Goal: Task Accomplishment & Management: Manage account settings

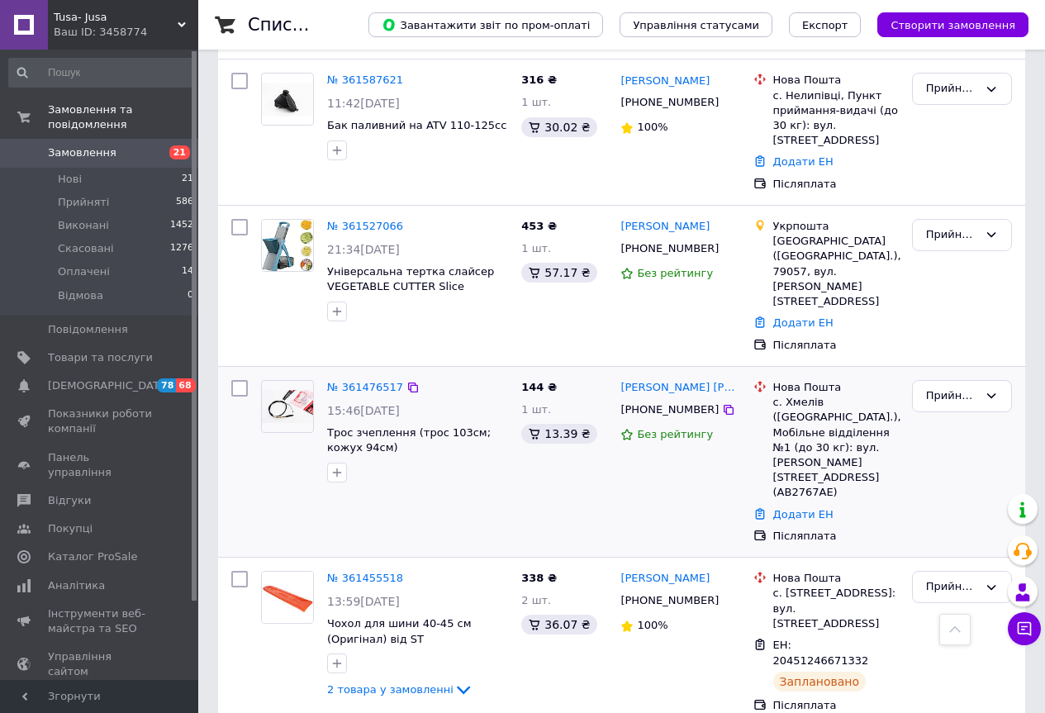
scroll to position [668, 0]
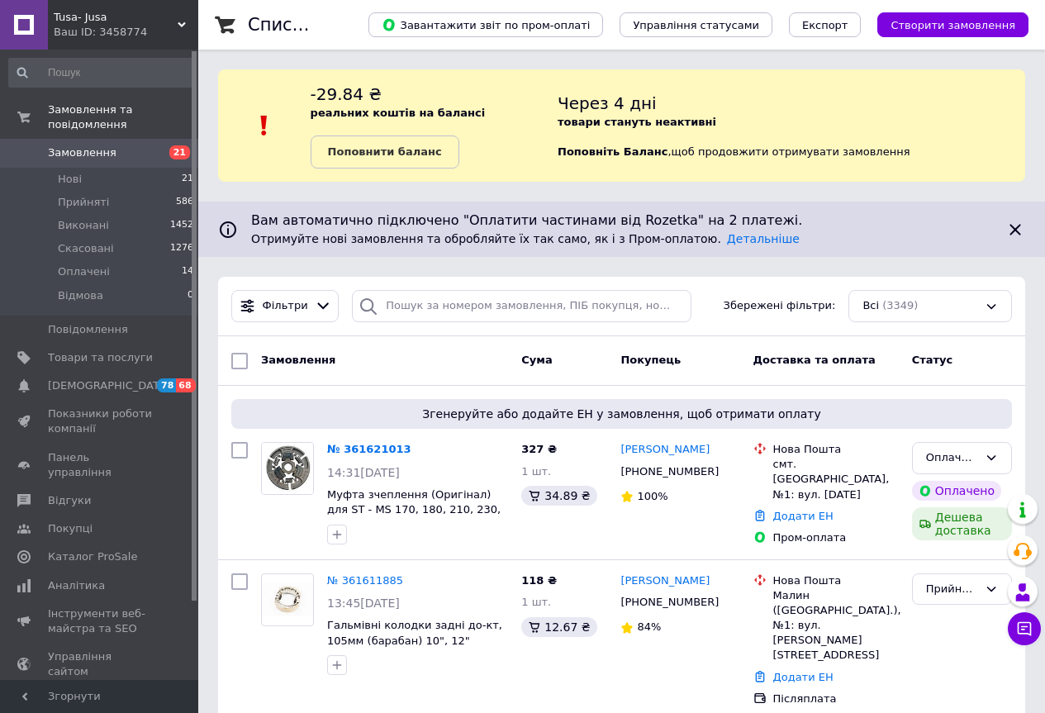
click at [89, 17] on span "Tusa- Jusa" at bounding box center [116, 17] width 124 height 15
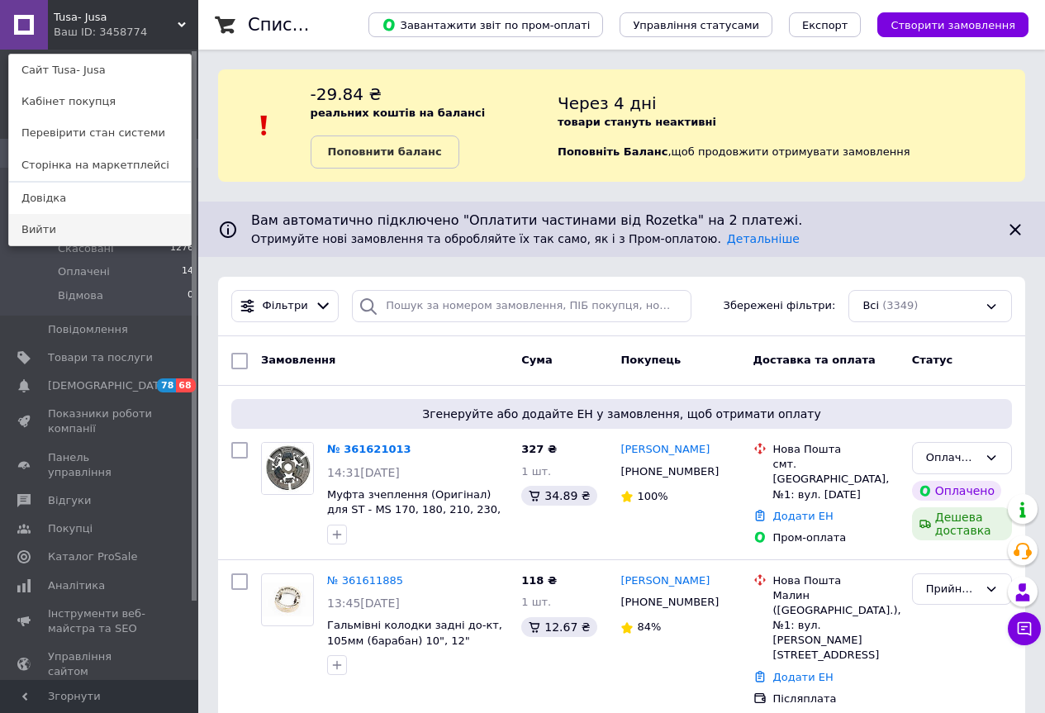
click at [89, 221] on link "Вийти" at bounding box center [100, 229] width 182 height 31
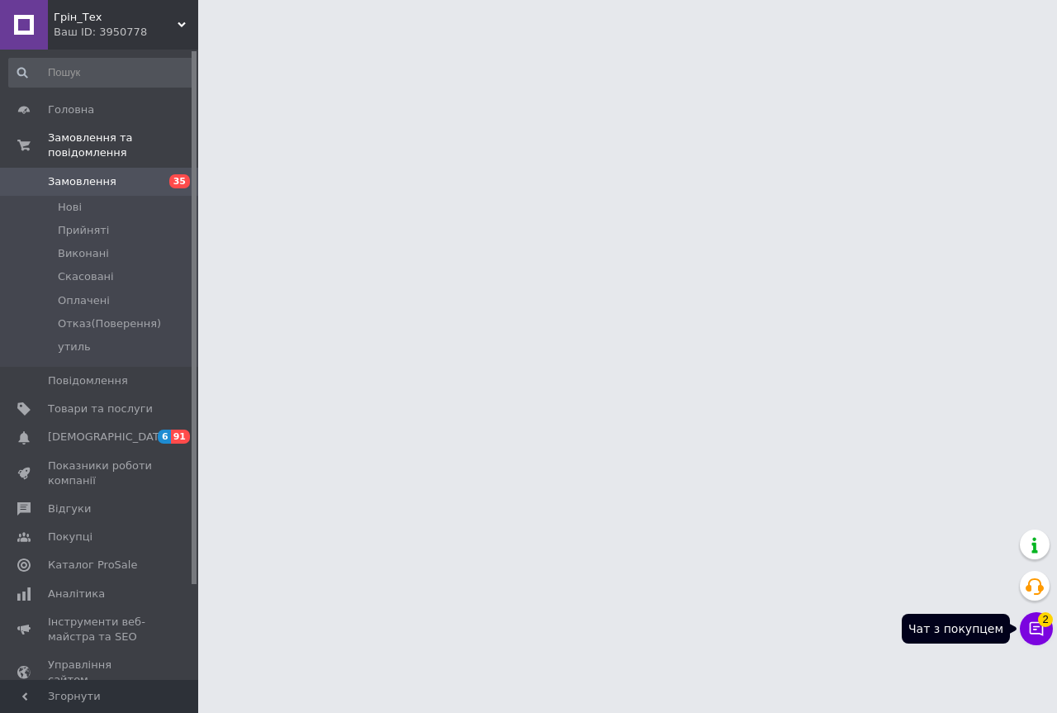
click at [1029, 628] on icon at bounding box center [1037, 628] width 17 height 17
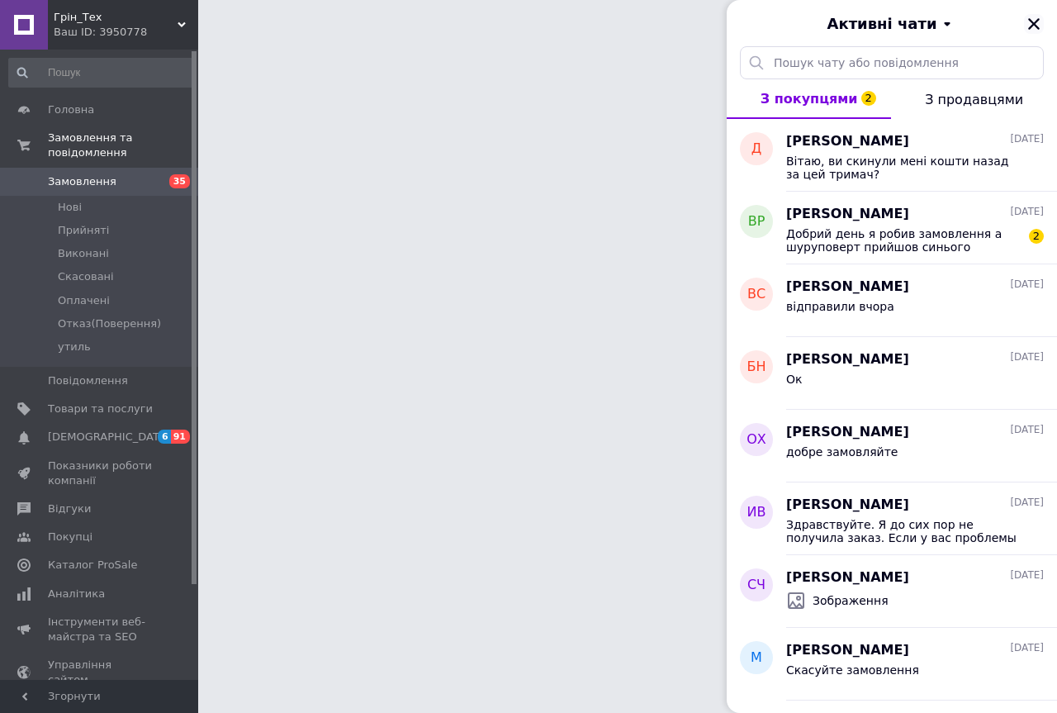
click at [1036, 24] on icon "Закрити" at bounding box center [1034, 24] width 15 height 15
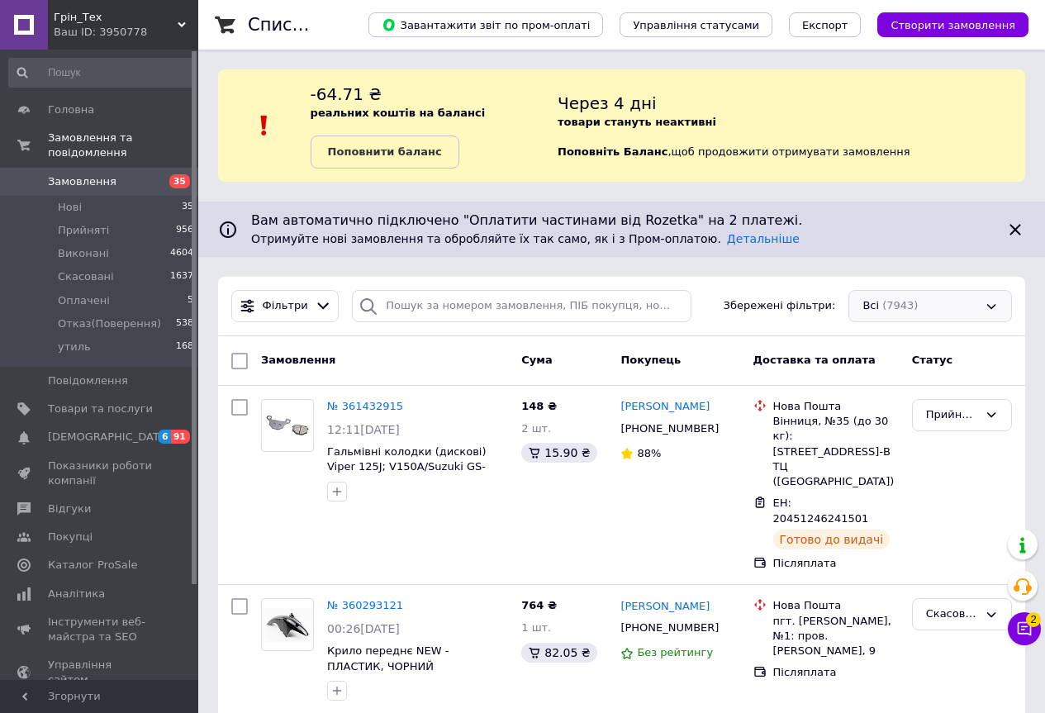
click at [919, 309] on div "Всі (7943)" at bounding box center [930, 306] width 164 height 32
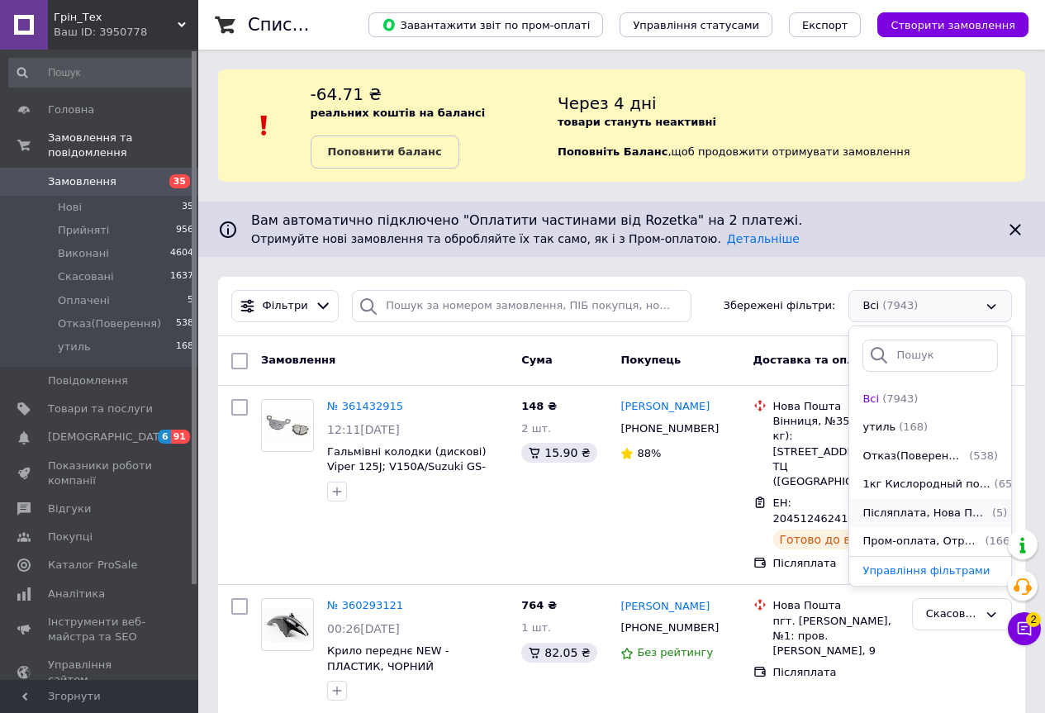
click at [907, 508] on span "Післяплата, Нова Пошта, Отримано, Замовлення без чеків" at bounding box center [925, 514] width 126 height 16
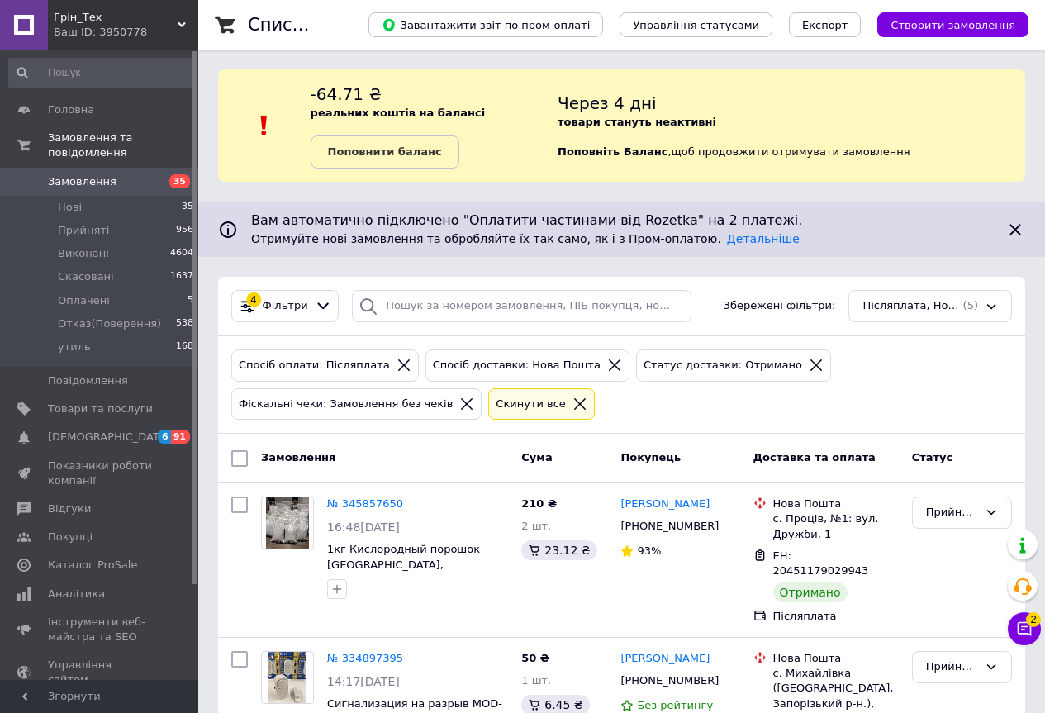
scroll to position [83, 0]
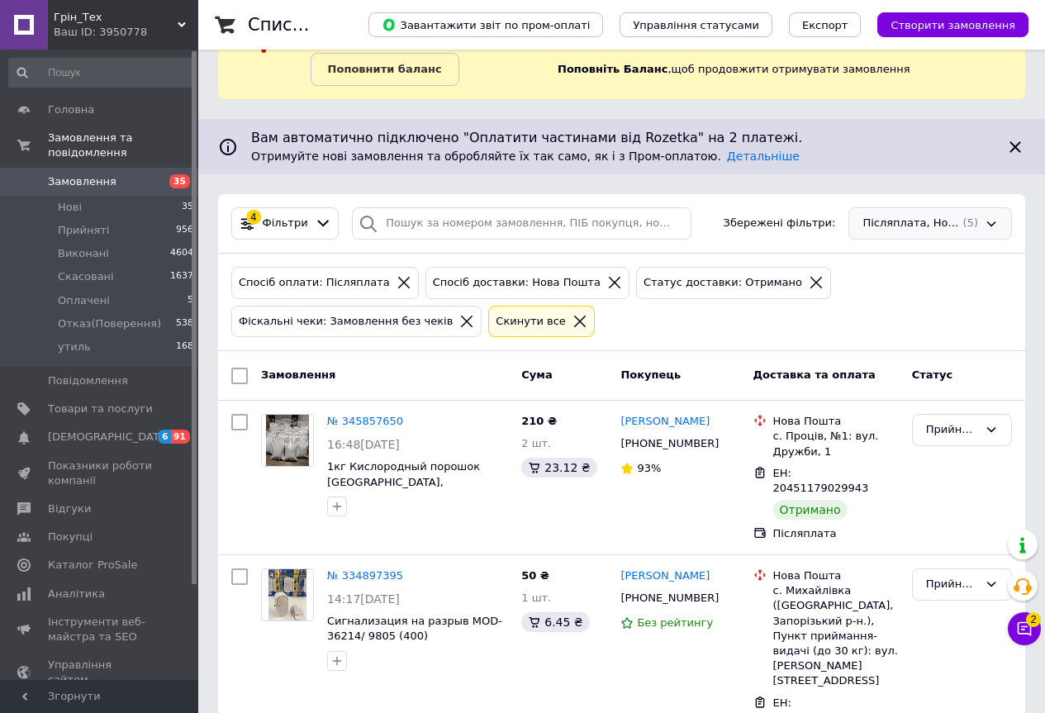
click at [889, 227] on div "Післяплата, Нова Пошта, Отримано, Замовлення без чеків (5)" at bounding box center [930, 223] width 164 height 32
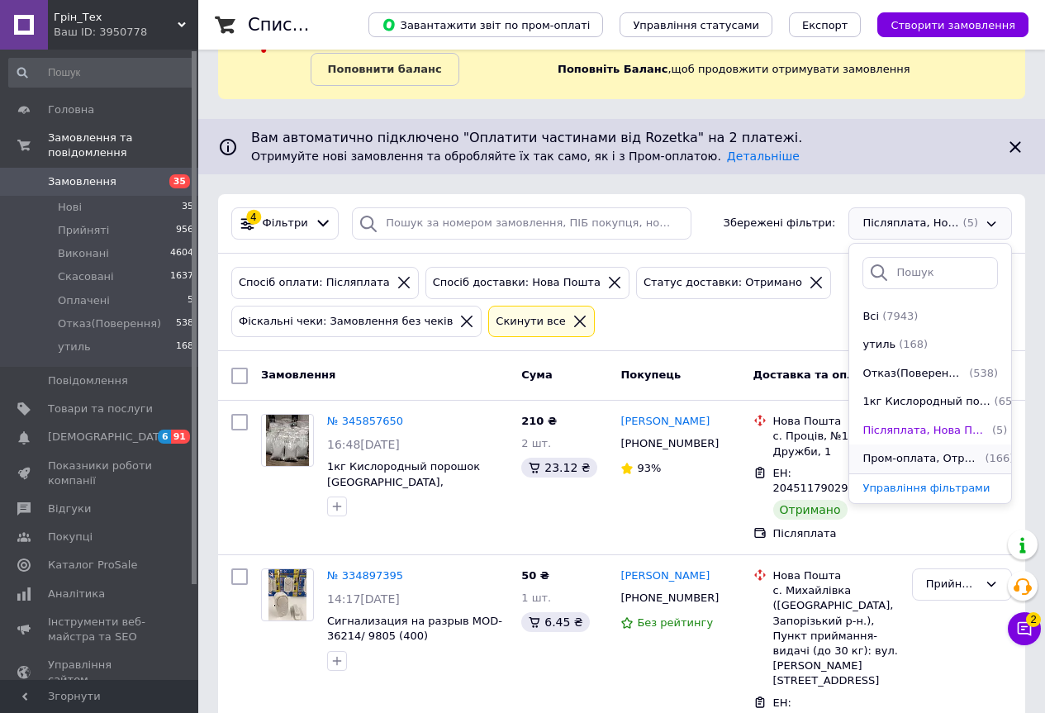
click at [915, 459] on span "Пром-оплата, Отримано, Замовлення без чеків" at bounding box center [921, 459] width 119 height 16
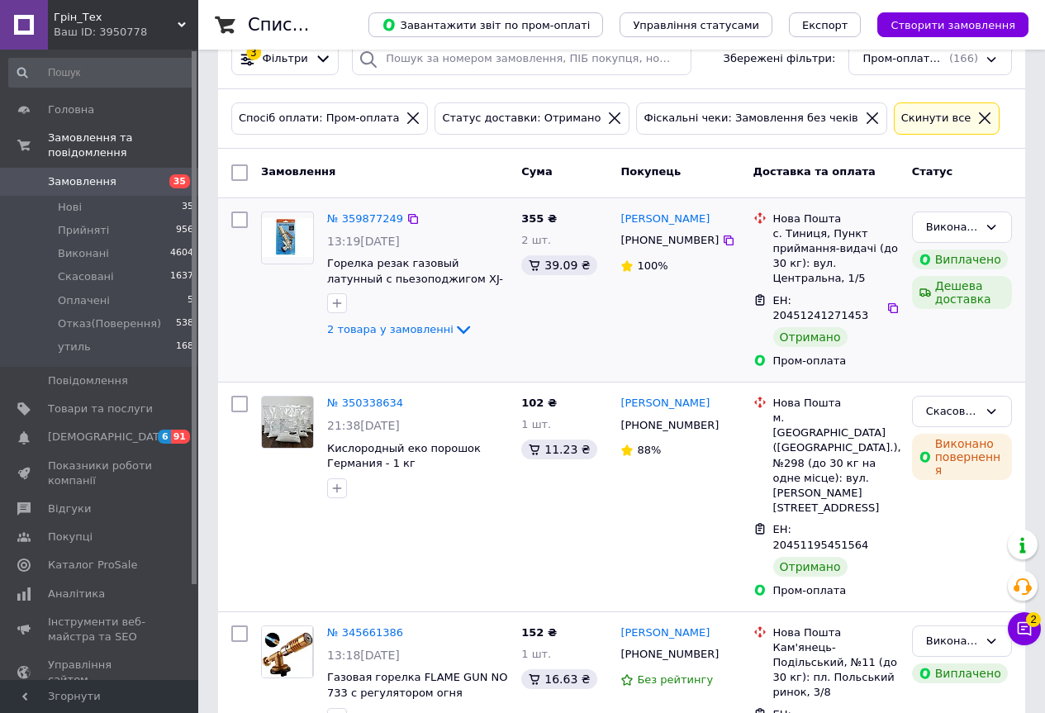
scroll to position [248, 0]
click at [457, 327] on icon at bounding box center [463, 329] width 13 height 8
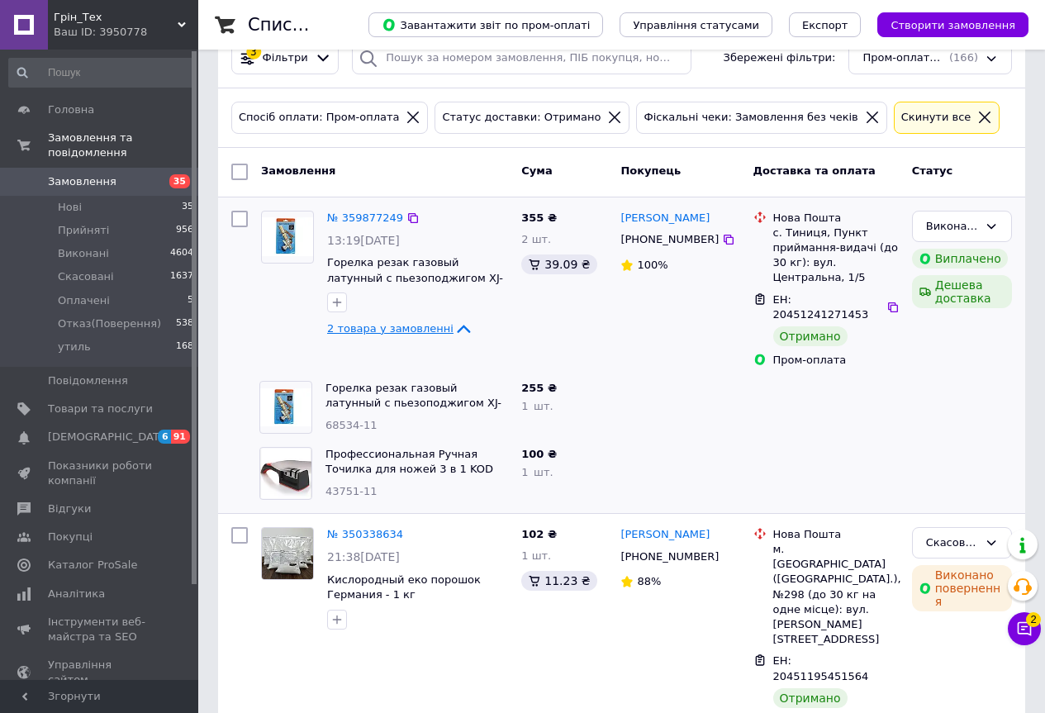
click at [454, 328] on icon at bounding box center [464, 329] width 20 height 20
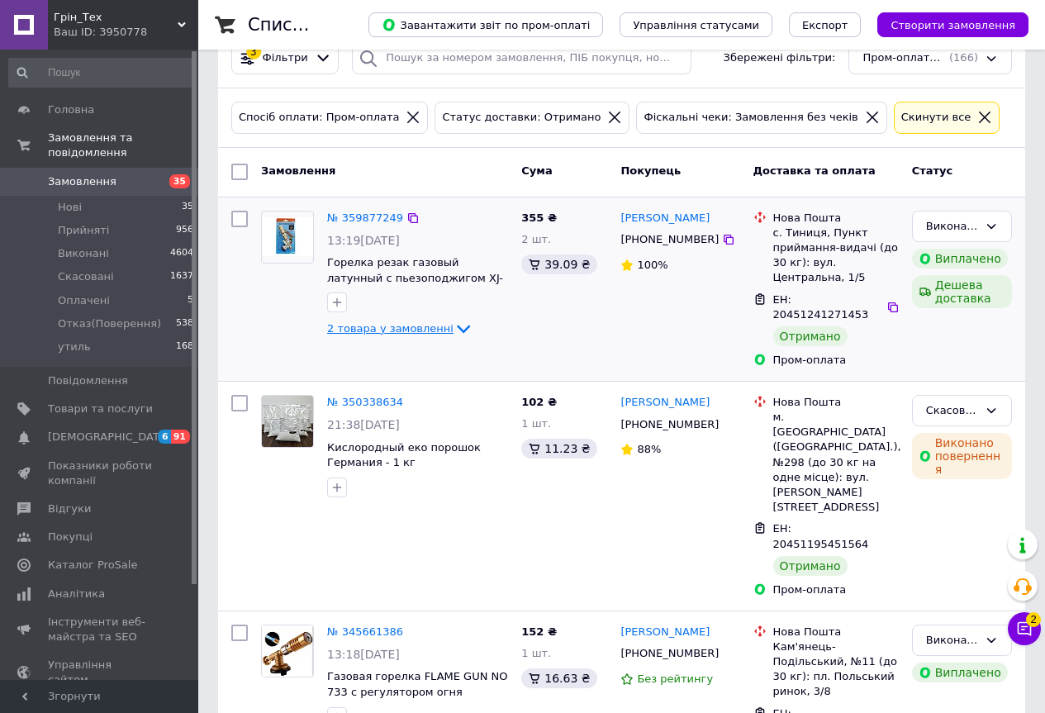
click at [241, 213] on input "checkbox" at bounding box center [239, 219] width 17 height 17
checkbox input "true"
click at [322, 172] on span "Дії для 1 замовлення" at bounding box center [321, 171] width 120 height 15
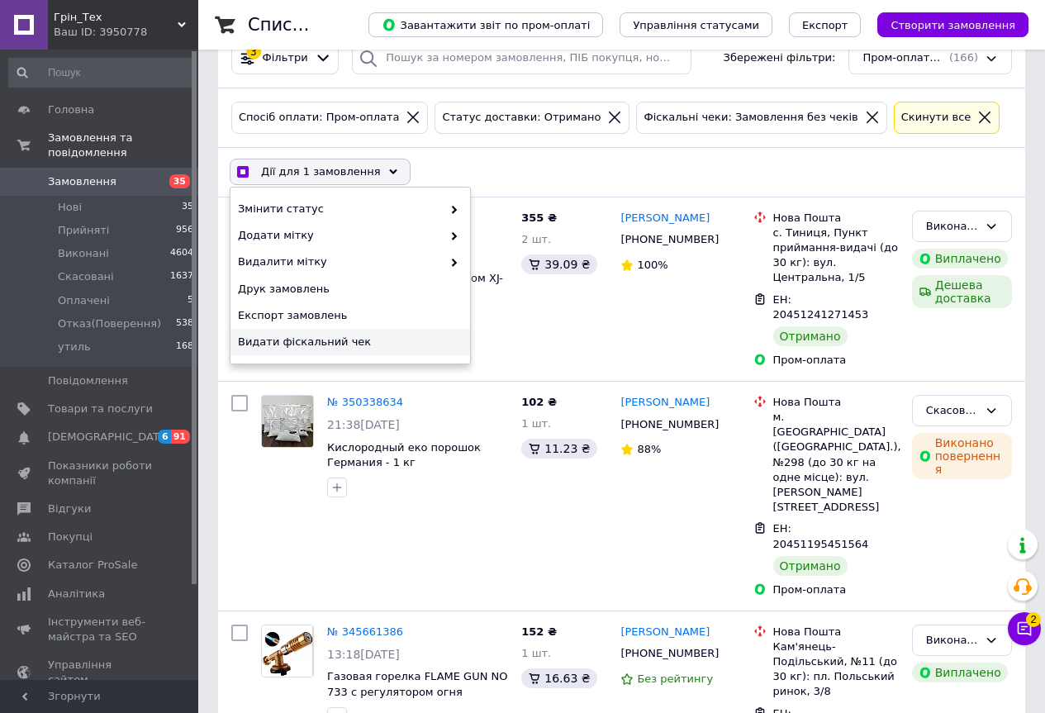
click at [321, 337] on span "Видати фіскальний чек" at bounding box center [348, 342] width 221 height 15
checkbox input "true"
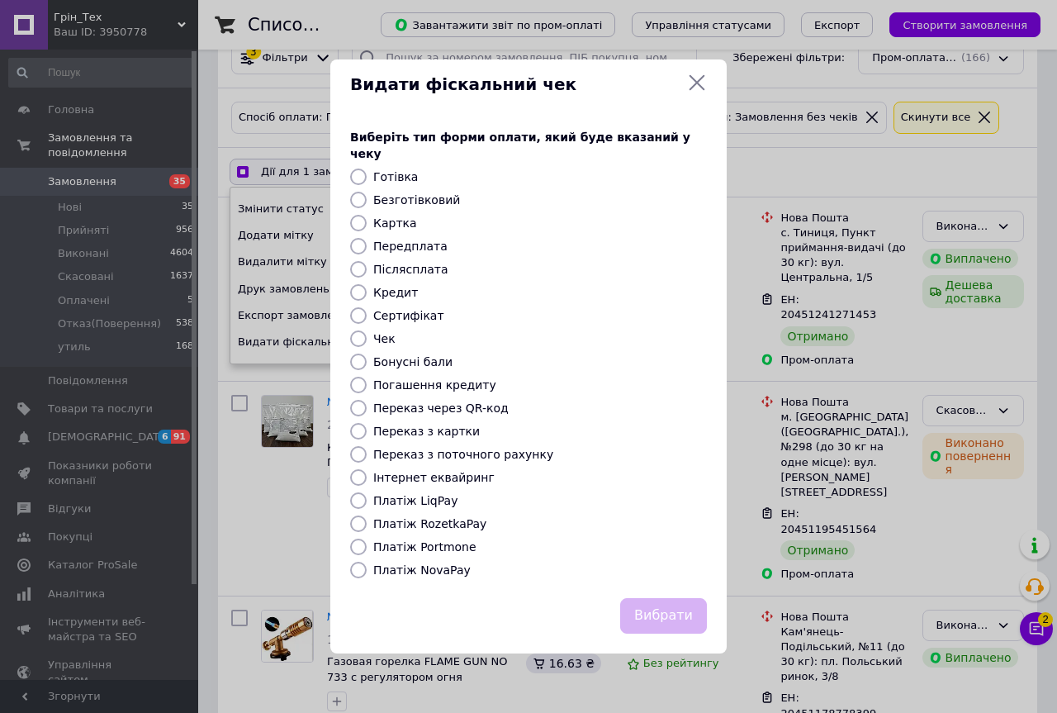
click at [430, 517] on label "Платіж RozetkaPay" at bounding box center [429, 523] width 113 height 13
click at [367, 517] on input "Платіж RozetkaPay" at bounding box center [358, 524] width 17 height 17
radio input "true"
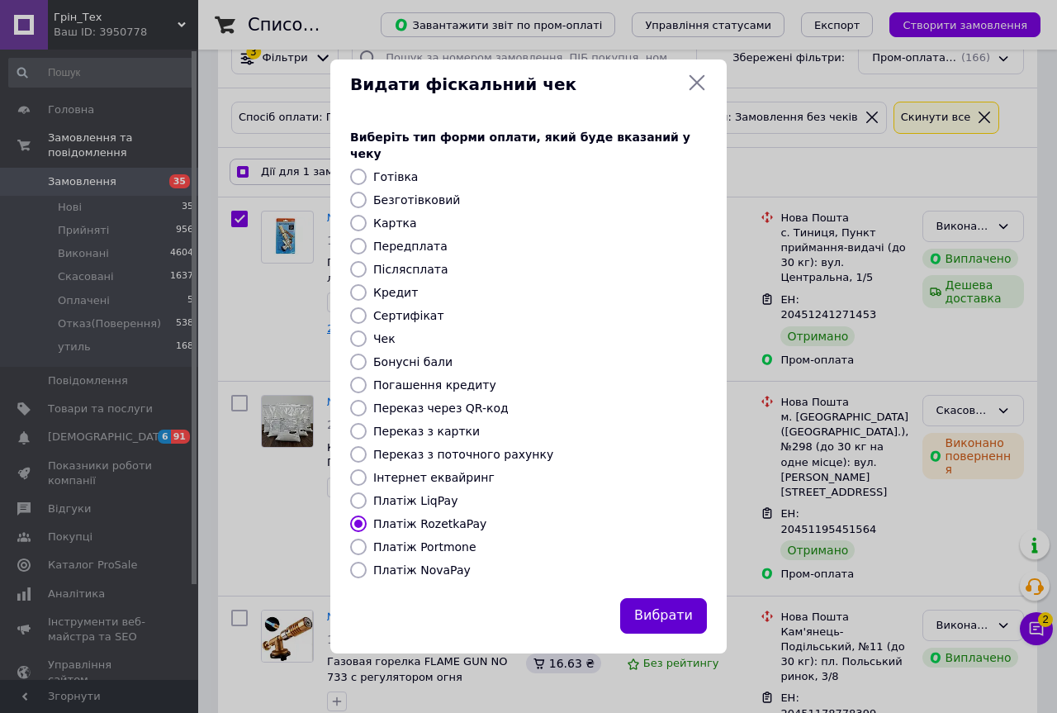
click at [690, 609] on button "Вибрати" at bounding box center [663, 616] width 87 height 36
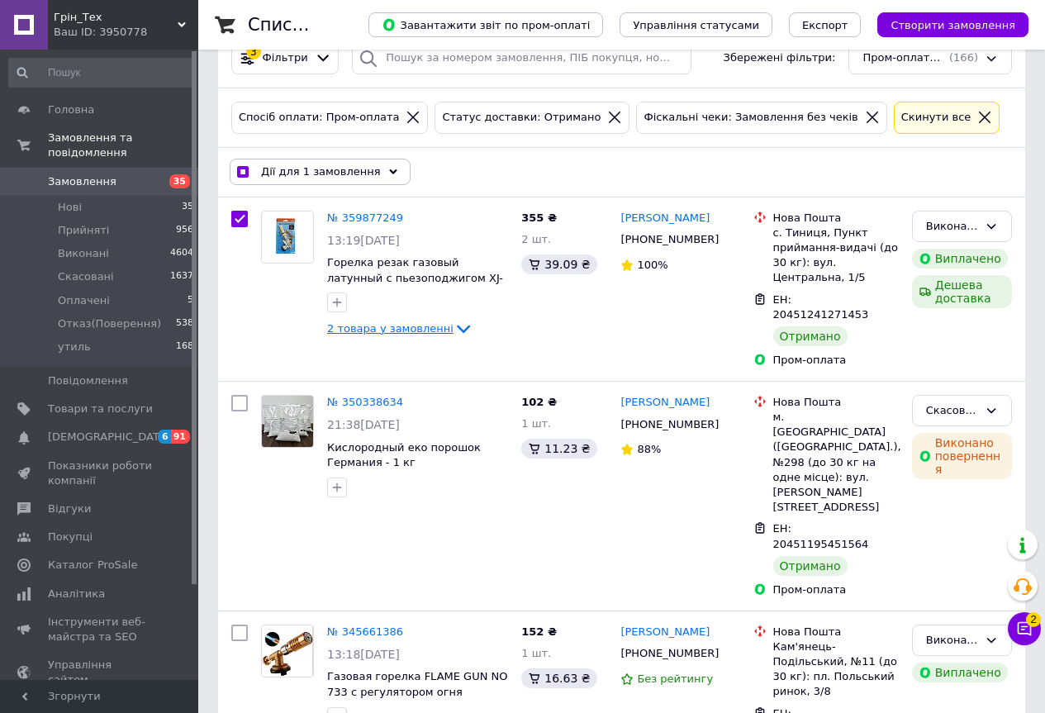
drag, startPoint x: 114, startPoint y: 6, endPoint x: 114, endPoint y: 133, distance: 127.2
click at [114, 7] on div "Грін_Тех Ваш ID: 3950778" at bounding box center [123, 25] width 150 height 50
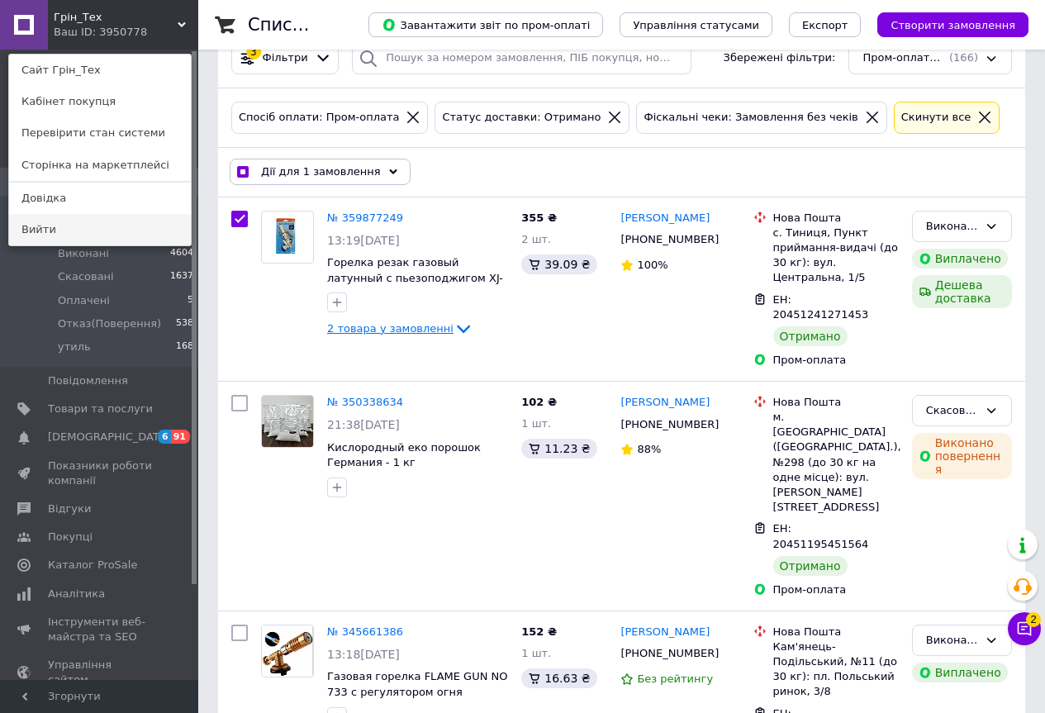
click at [58, 228] on link "Вийти" at bounding box center [100, 229] width 182 height 31
checkbox input "true"
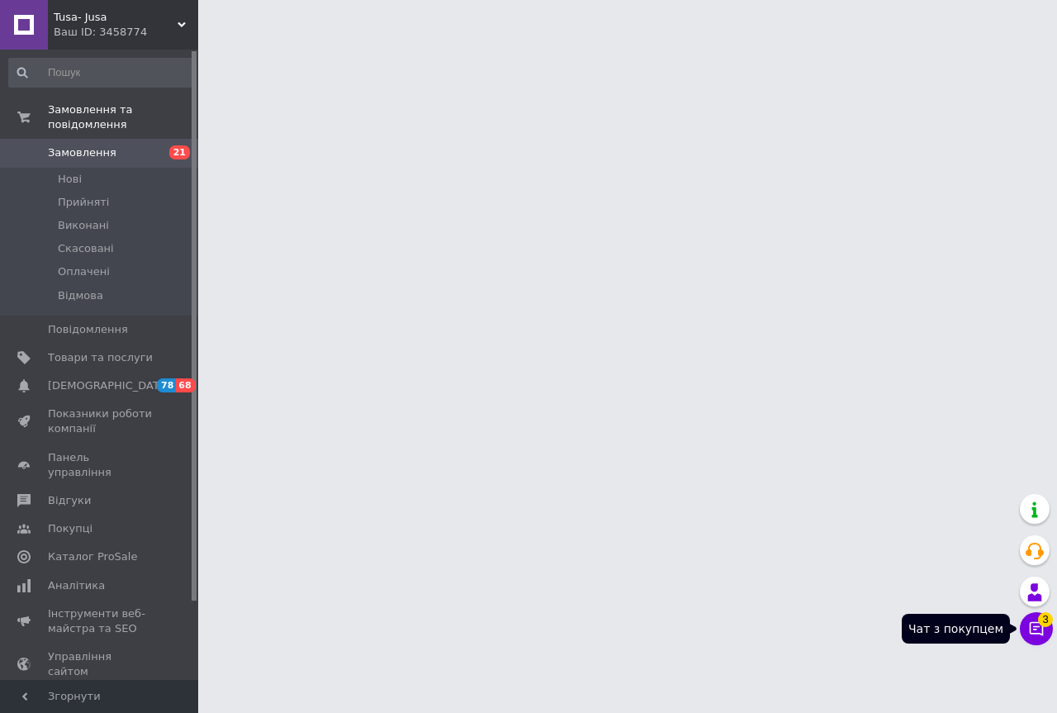
click at [1042, 624] on span "3" at bounding box center [1045, 616] width 15 height 15
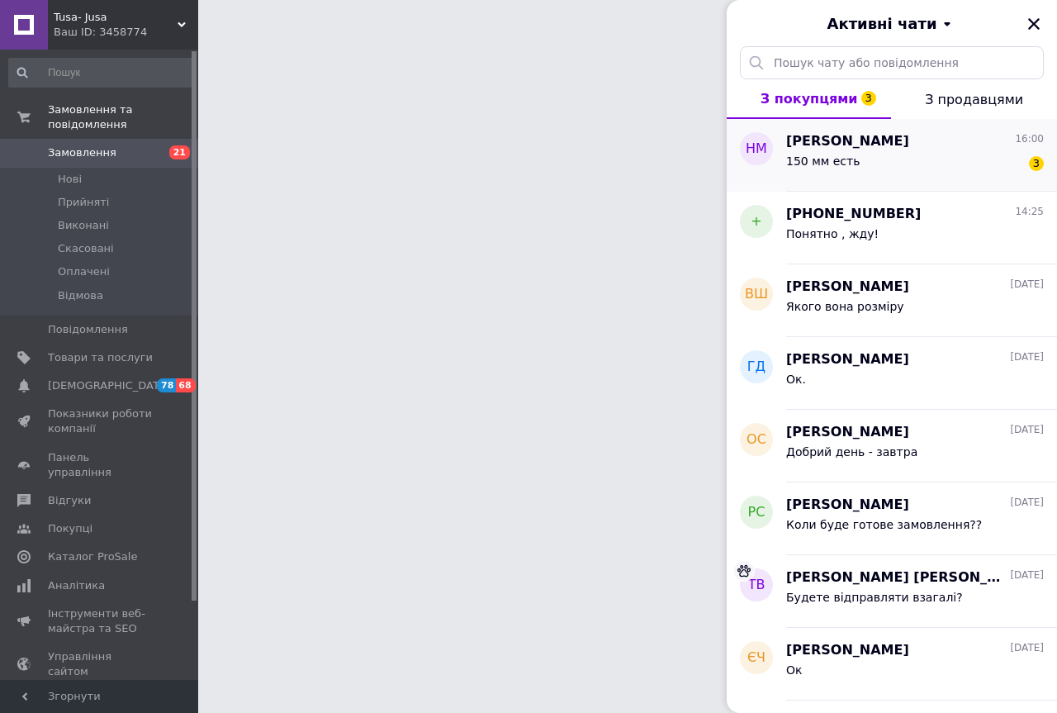
click at [938, 165] on div "150 мм есть 3" at bounding box center [915, 164] width 258 height 26
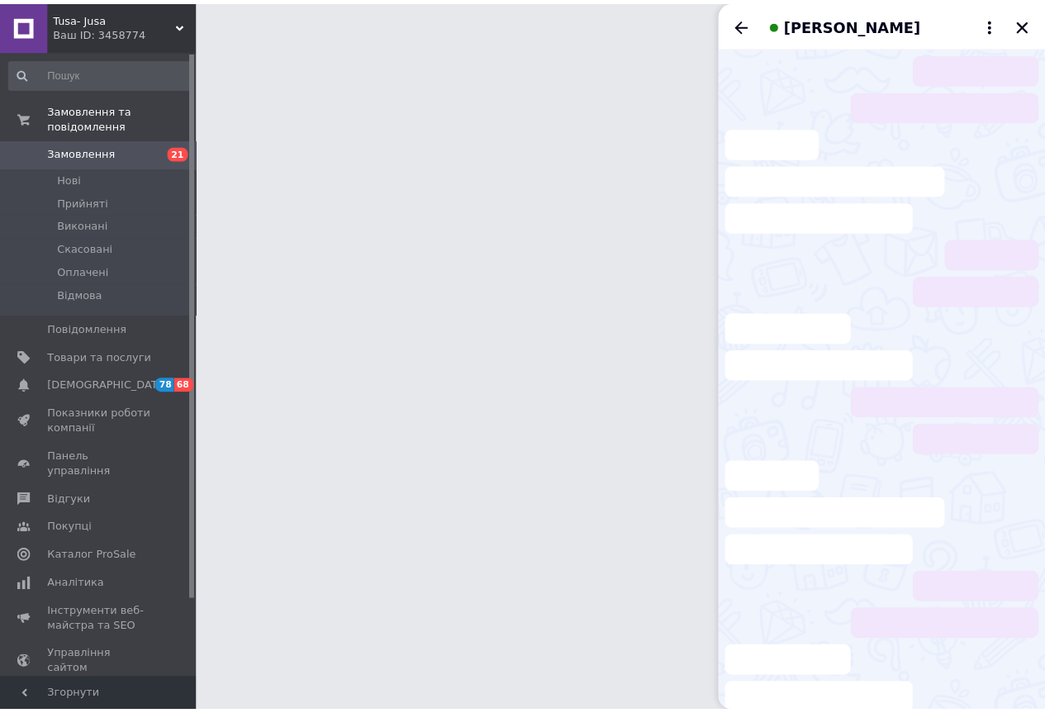
scroll to position [107, 0]
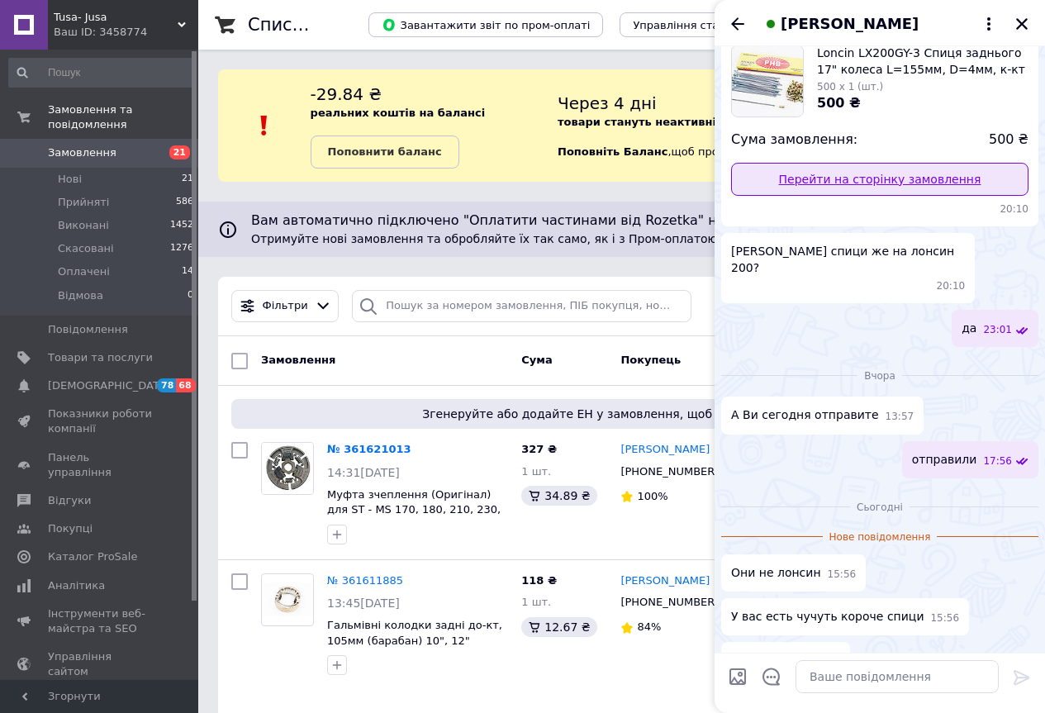
click at [878, 176] on link "Перейти на сторінку замовлення" at bounding box center [879, 179] width 297 height 33
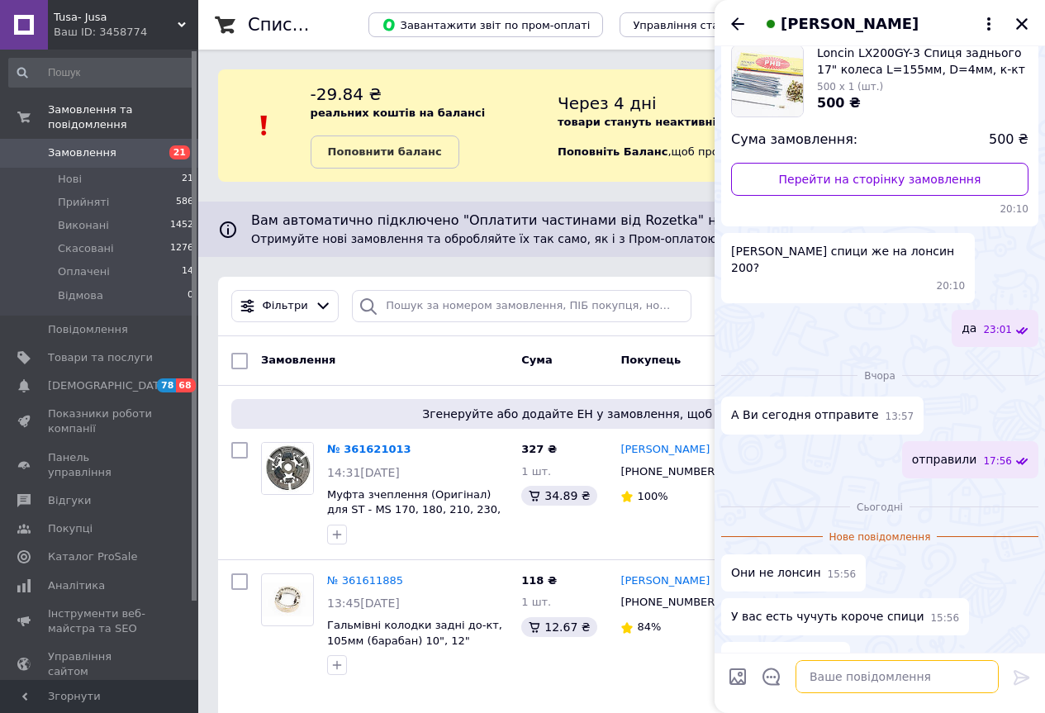
click at [877, 667] on textarea at bounding box center [897, 676] width 203 height 33
type textarea "самые короткие"
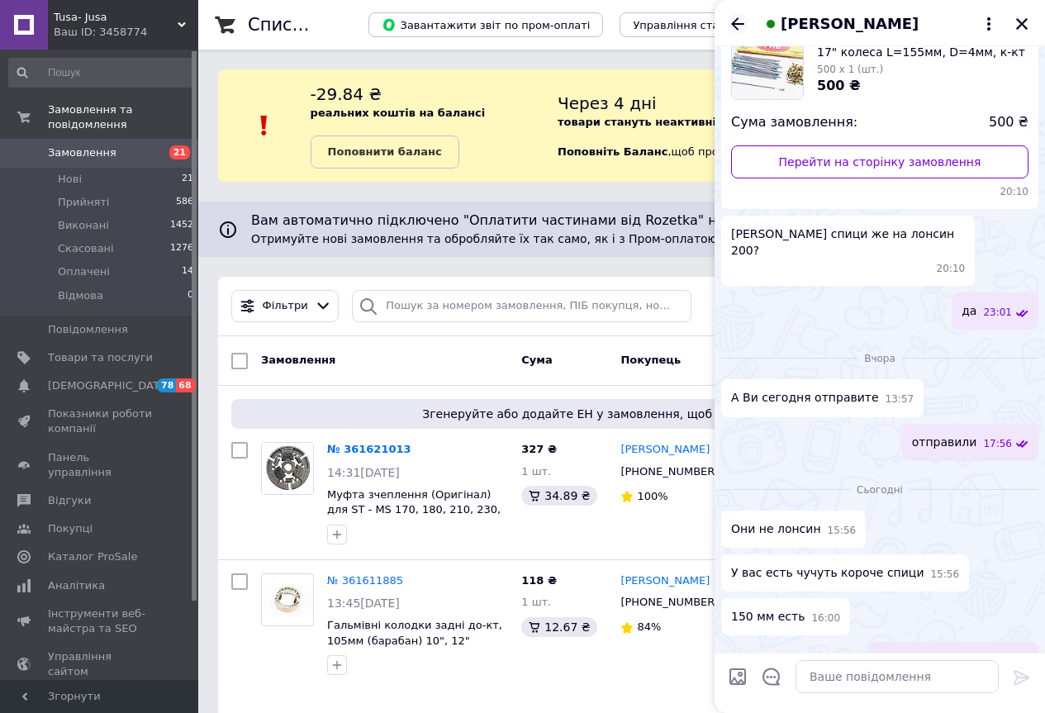
click at [733, 20] on icon "Назад" at bounding box center [738, 24] width 20 height 20
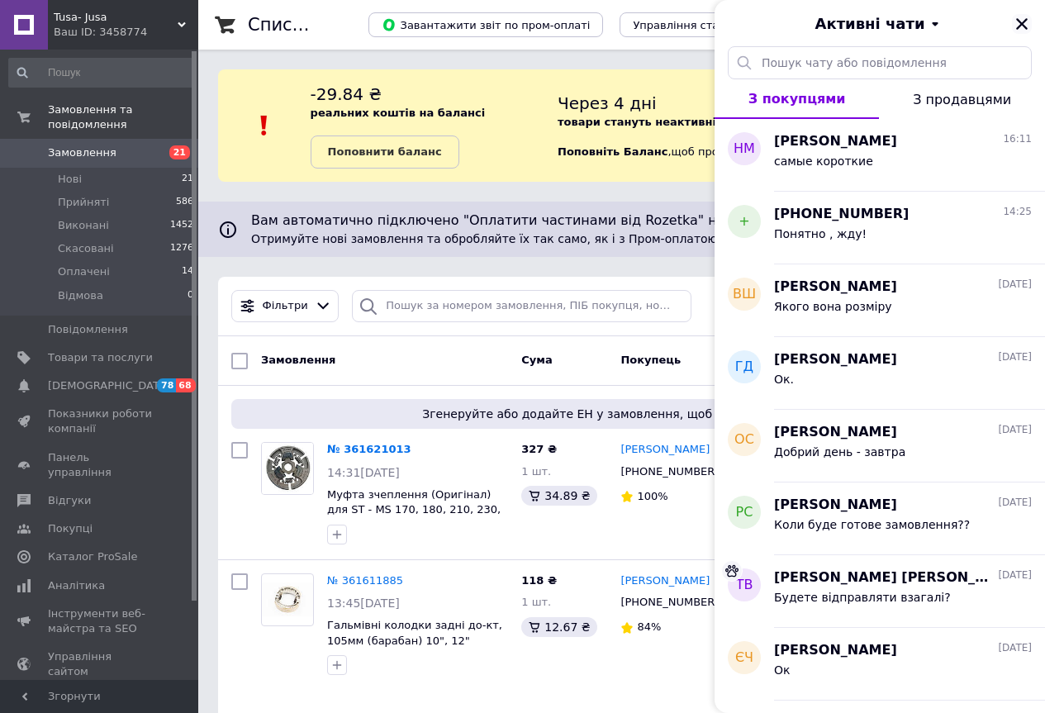
click at [1024, 25] on icon "Закрити" at bounding box center [1022, 24] width 12 height 12
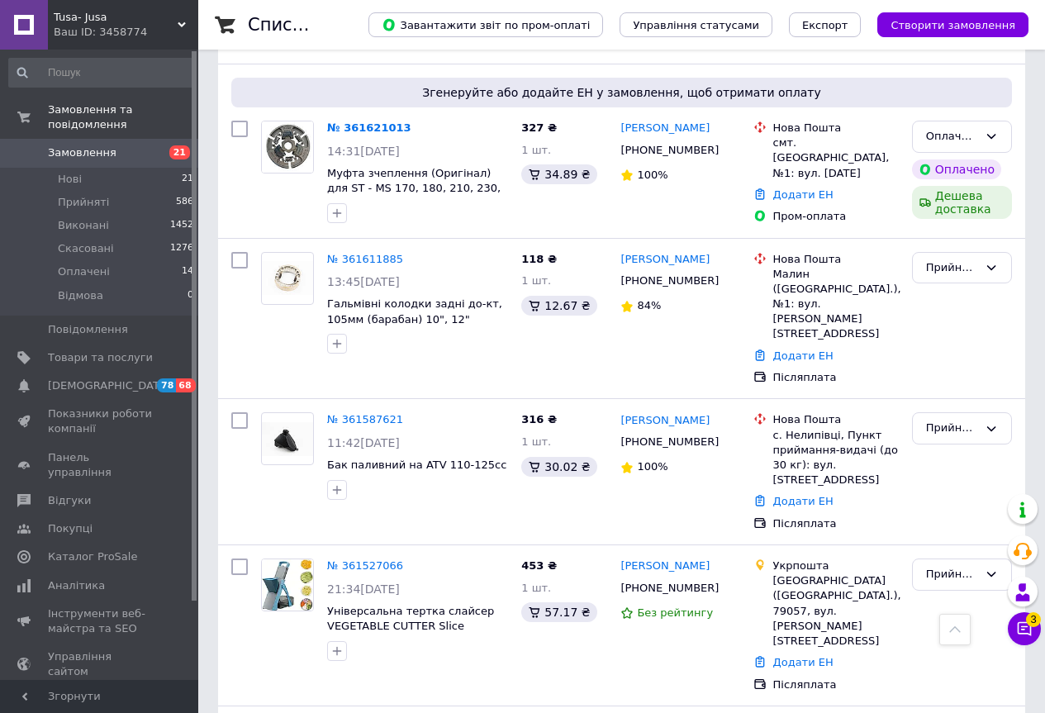
scroll to position [0, 0]
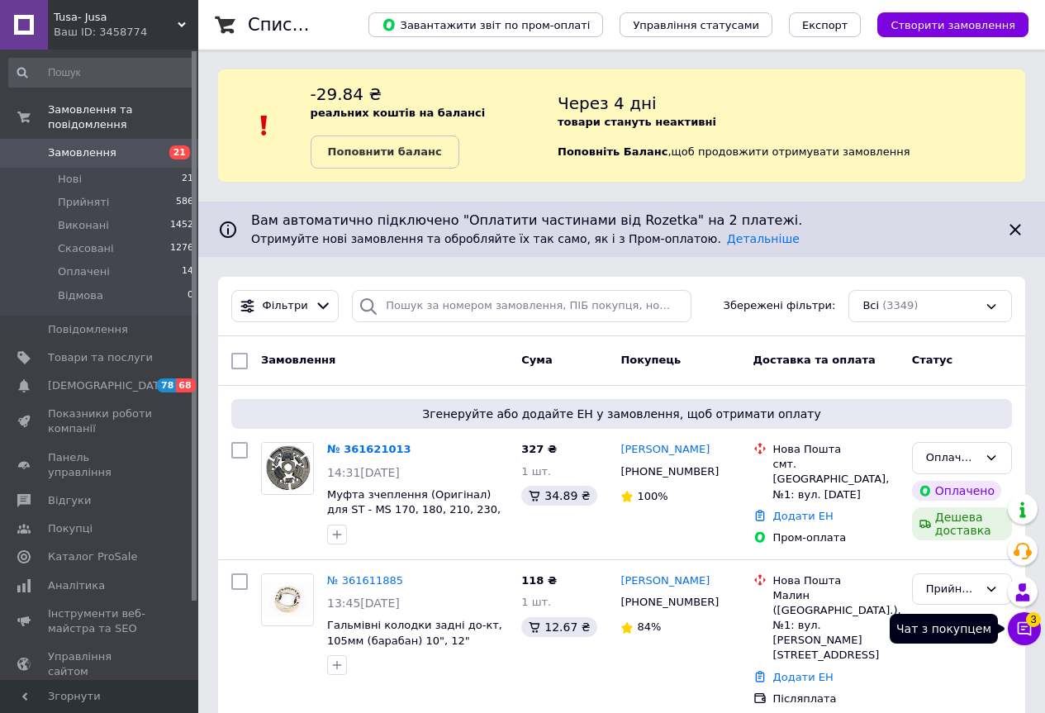
click at [1027, 625] on icon at bounding box center [1024, 628] width 17 height 17
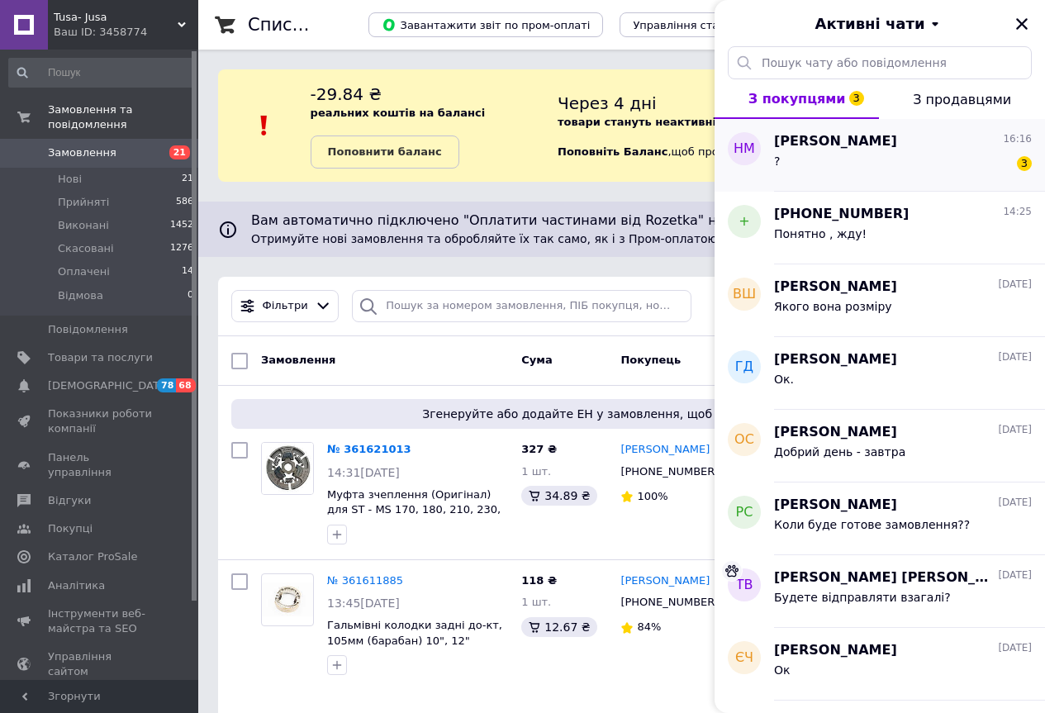
click at [867, 160] on div "? 3" at bounding box center [903, 164] width 258 height 26
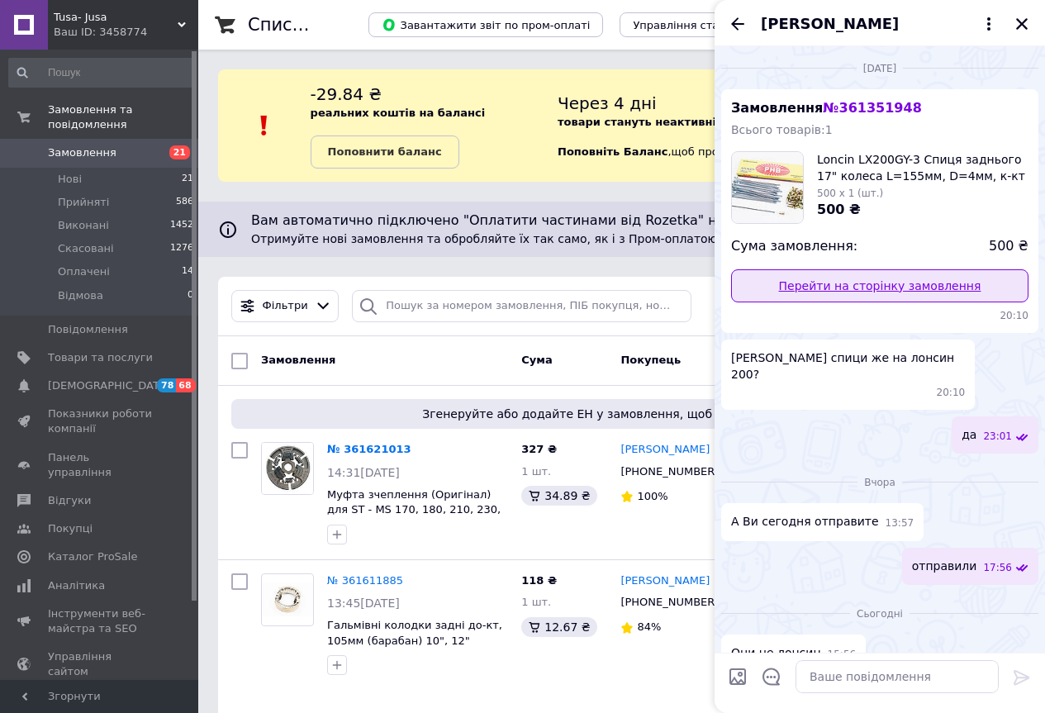
click at [842, 289] on link "Перейти на сторінку замовлення" at bounding box center [879, 285] width 297 height 33
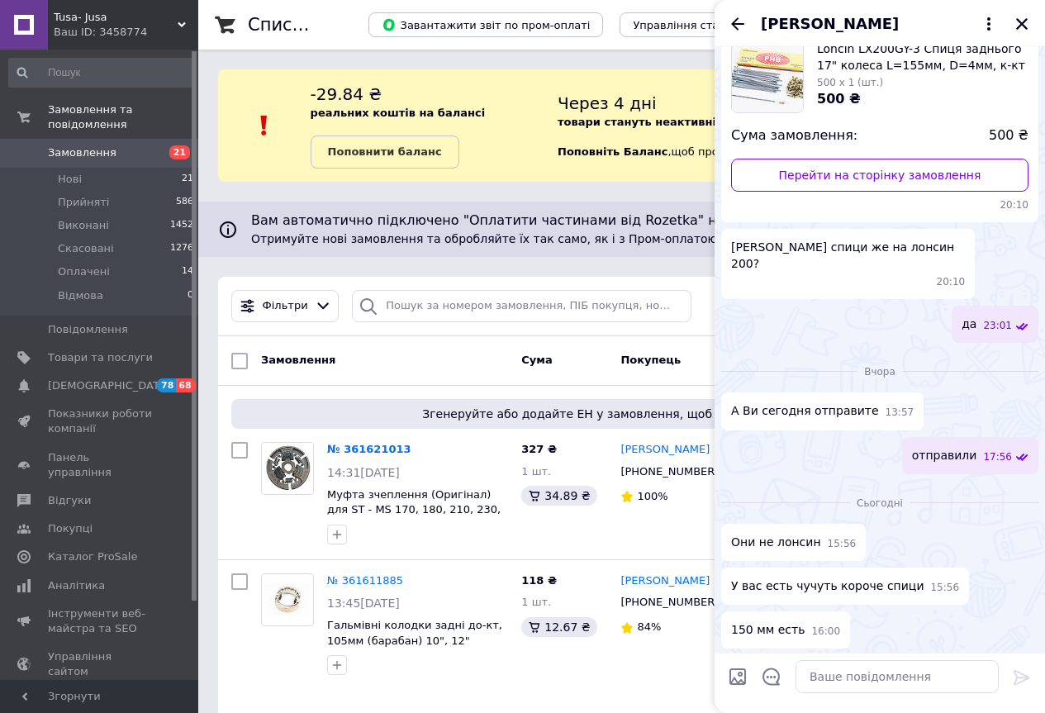
scroll to position [285, 0]
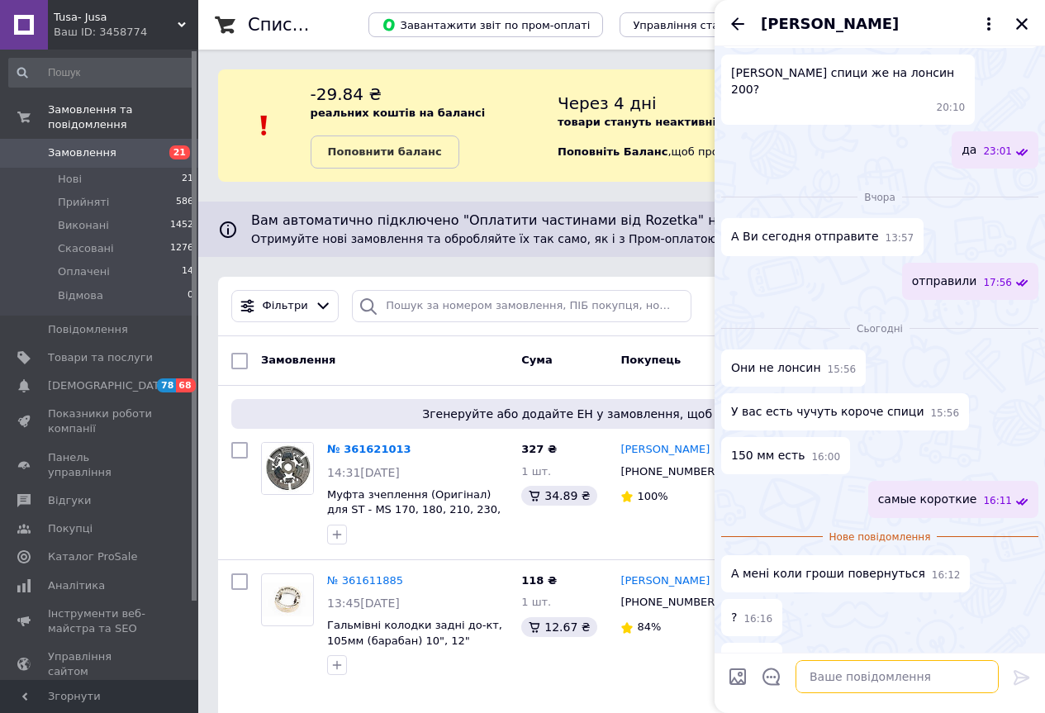
click at [865, 664] on textarea at bounding box center [897, 676] width 203 height 33
type textarea "Не підскажу - почекайте"
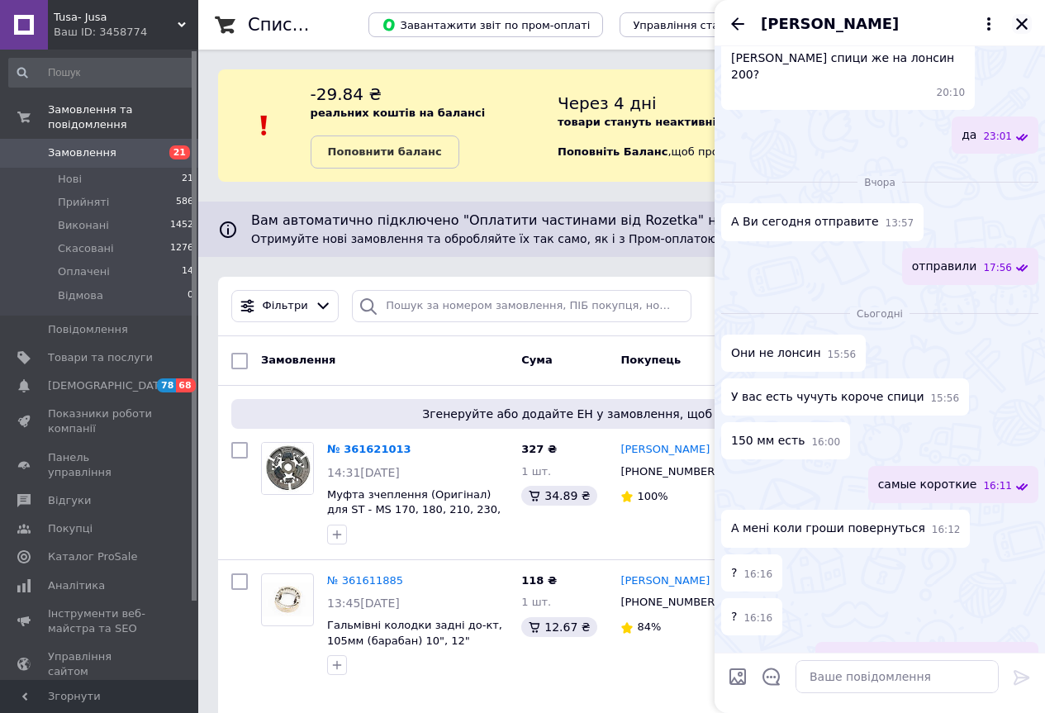
click at [1022, 24] on icon "Закрити" at bounding box center [1022, 24] width 12 height 12
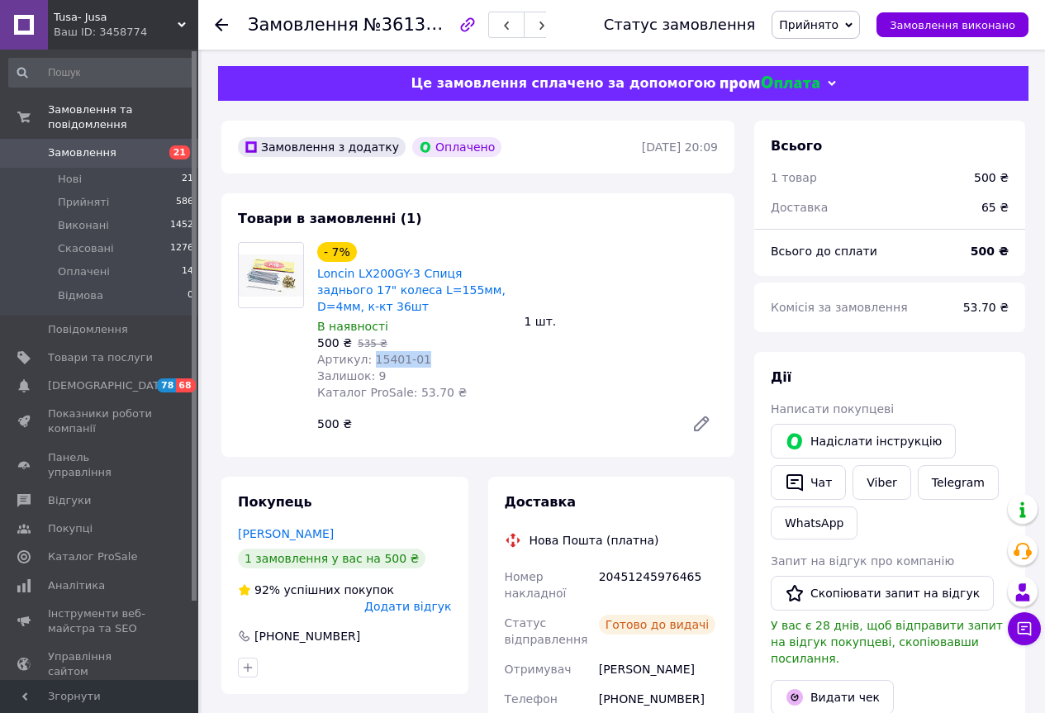
drag, startPoint x: 422, startPoint y: 353, endPoint x: 366, endPoint y: 362, distance: 56.9
click at [366, 362] on div "Артикул: 15401-01" at bounding box center [414, 359] width 194 height 17
copy span "15401-01"
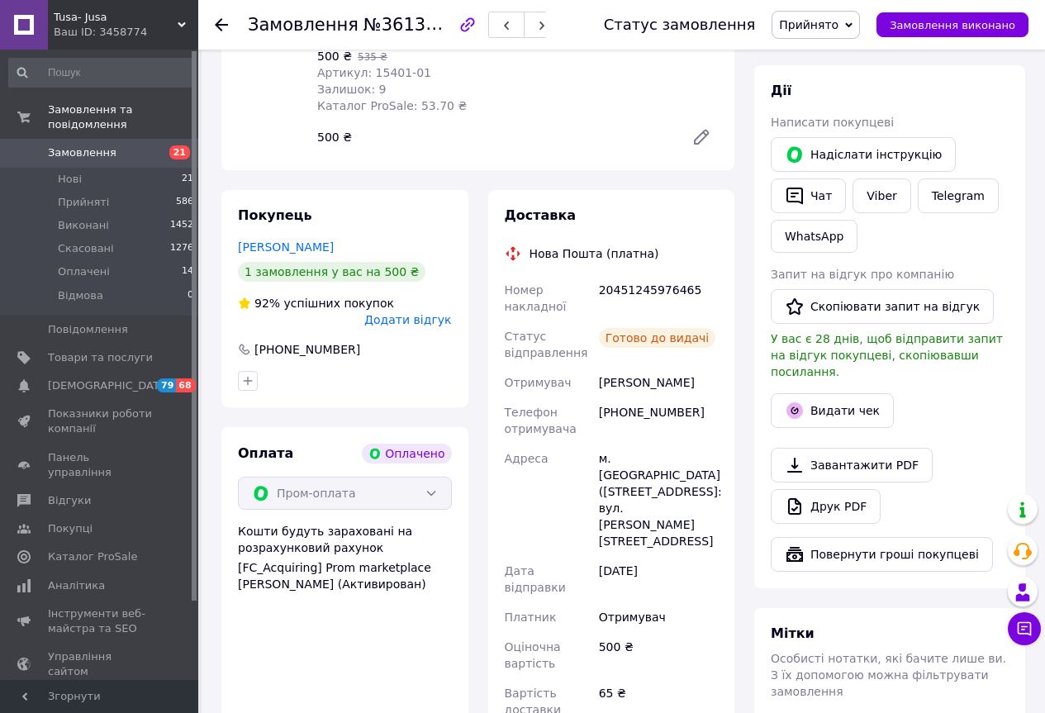
scroll to position [330, 0]
